Goal: Task Accomplishment & Management: Complete application form

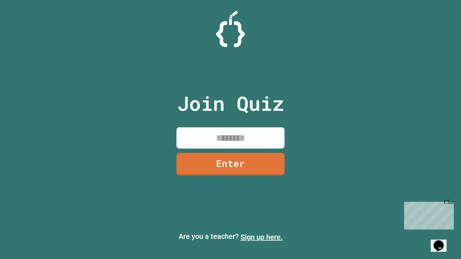
click at [261, 237] on link "Sign up here." at bounding box center [261, 237] width 42 height 9
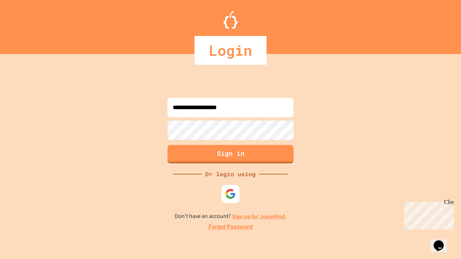
type input "**********"
